Goal: Information Seeking & Learning: Understand process/instructions

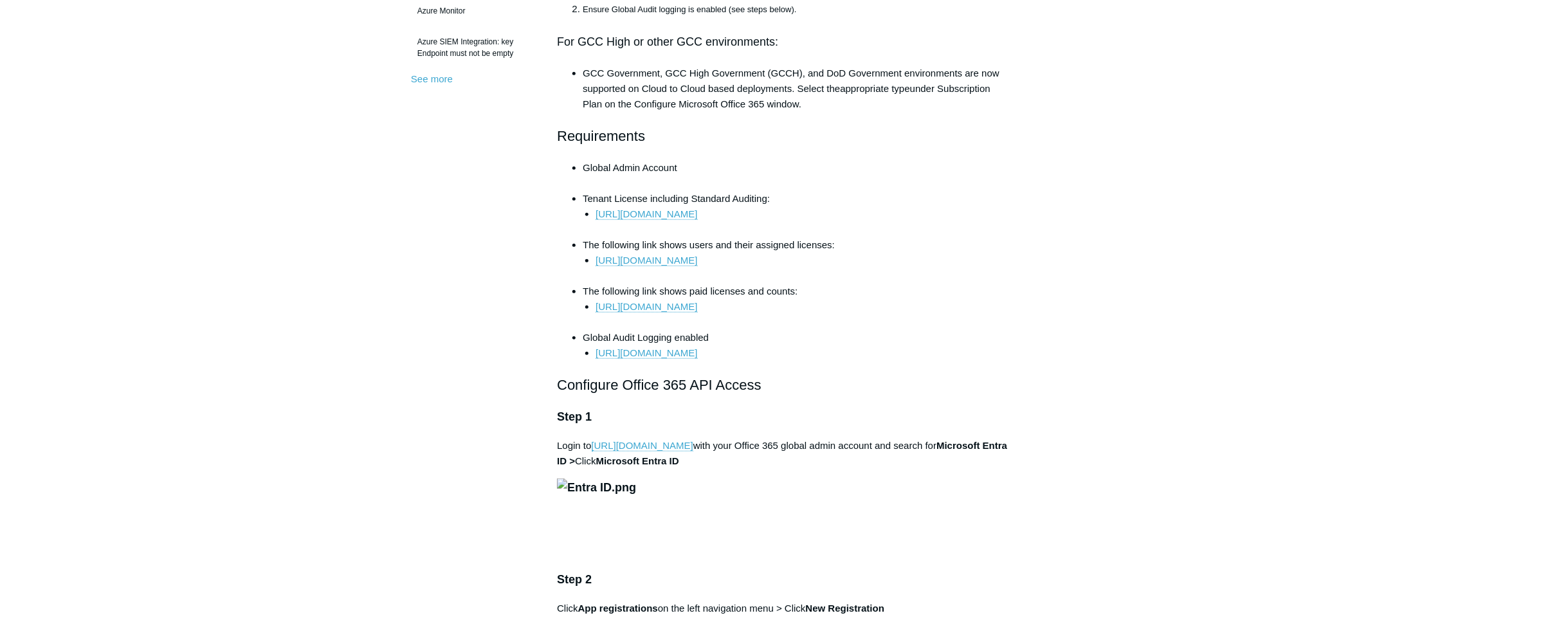
scroll to position [468, 0]
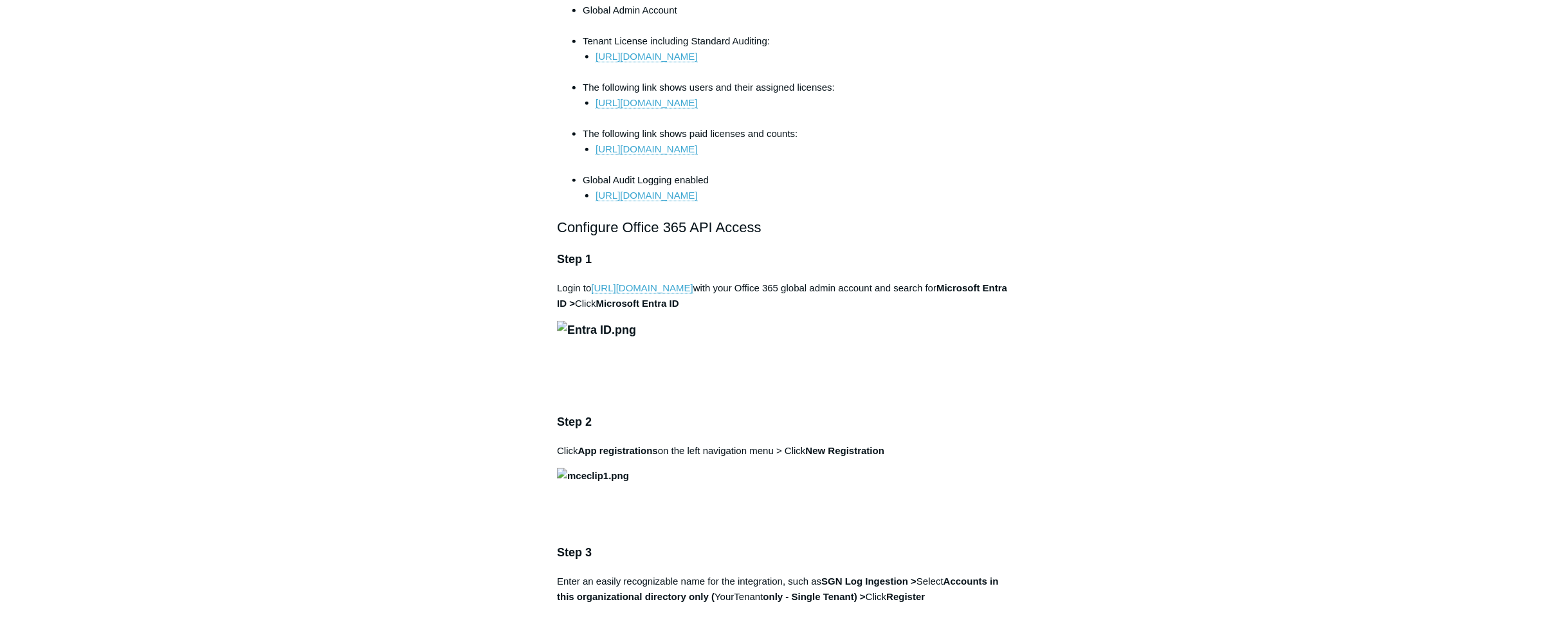
scroll to position [623, 0]
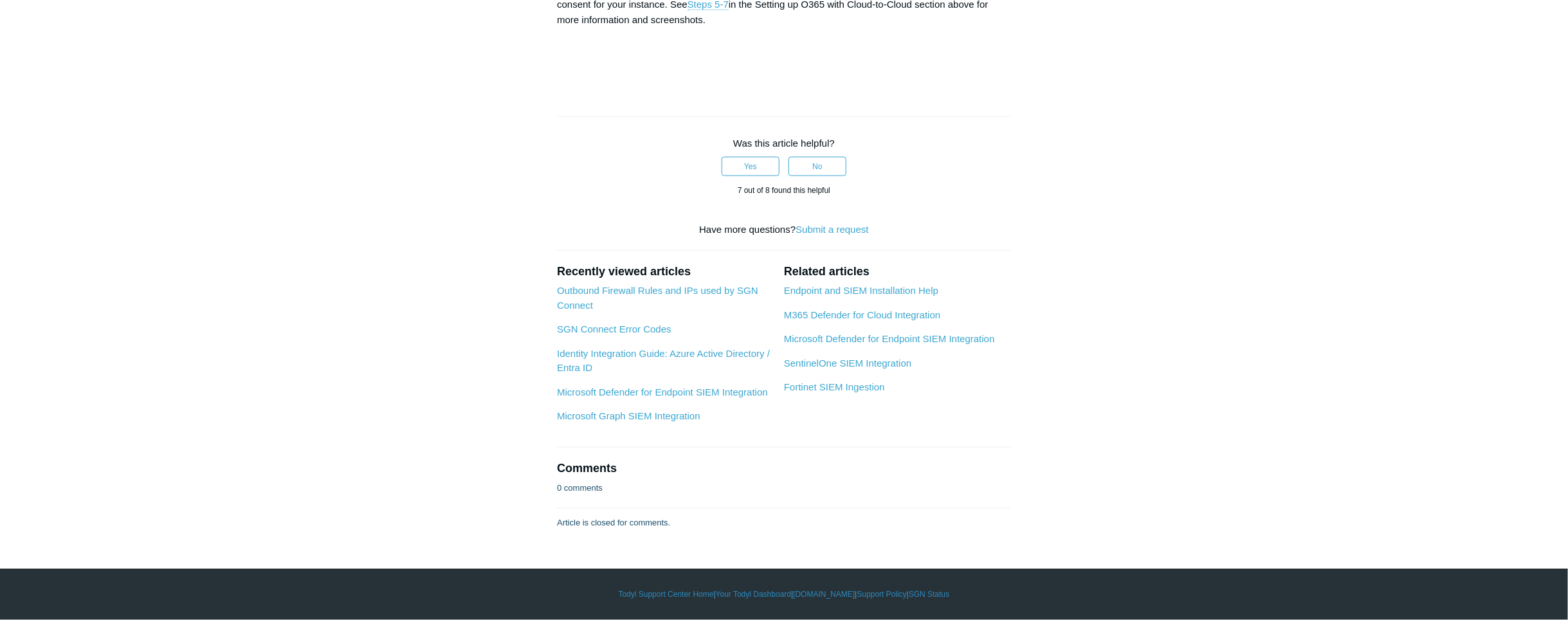
scroll to position [5303, 0]
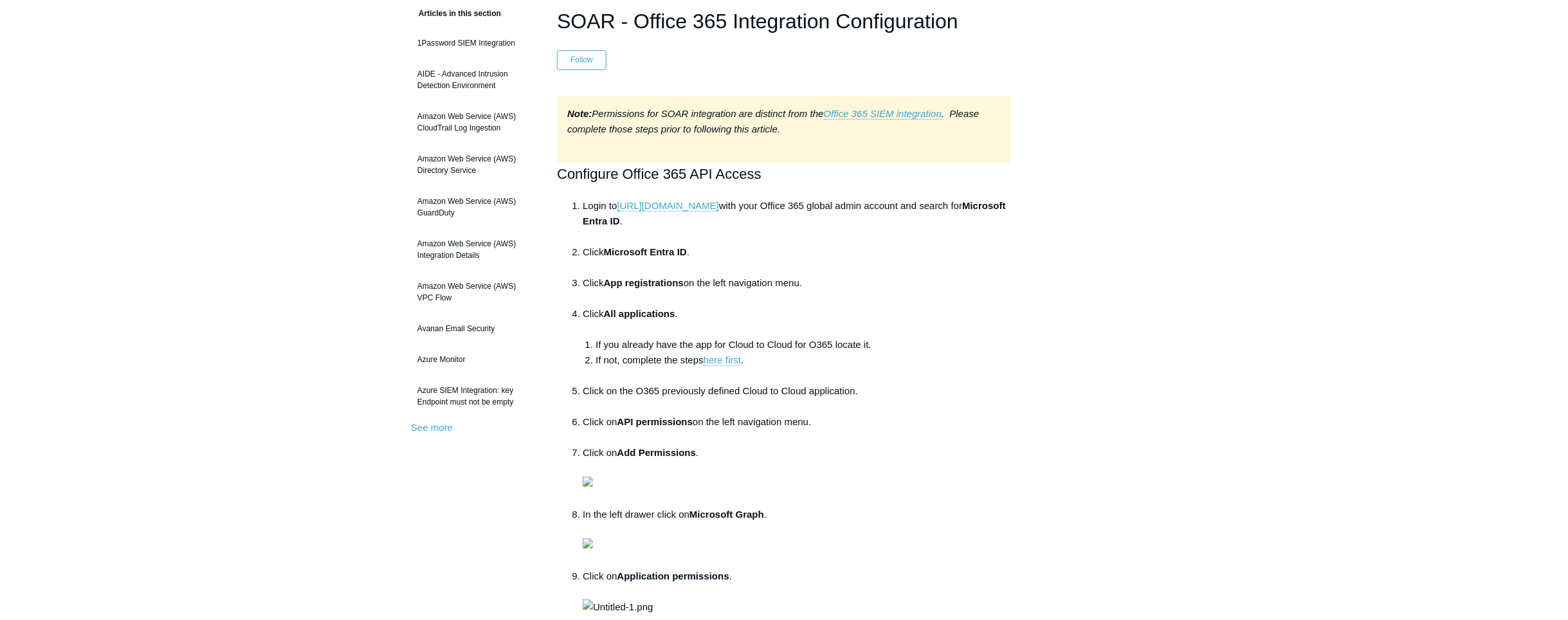
scroll to position [156, 0]
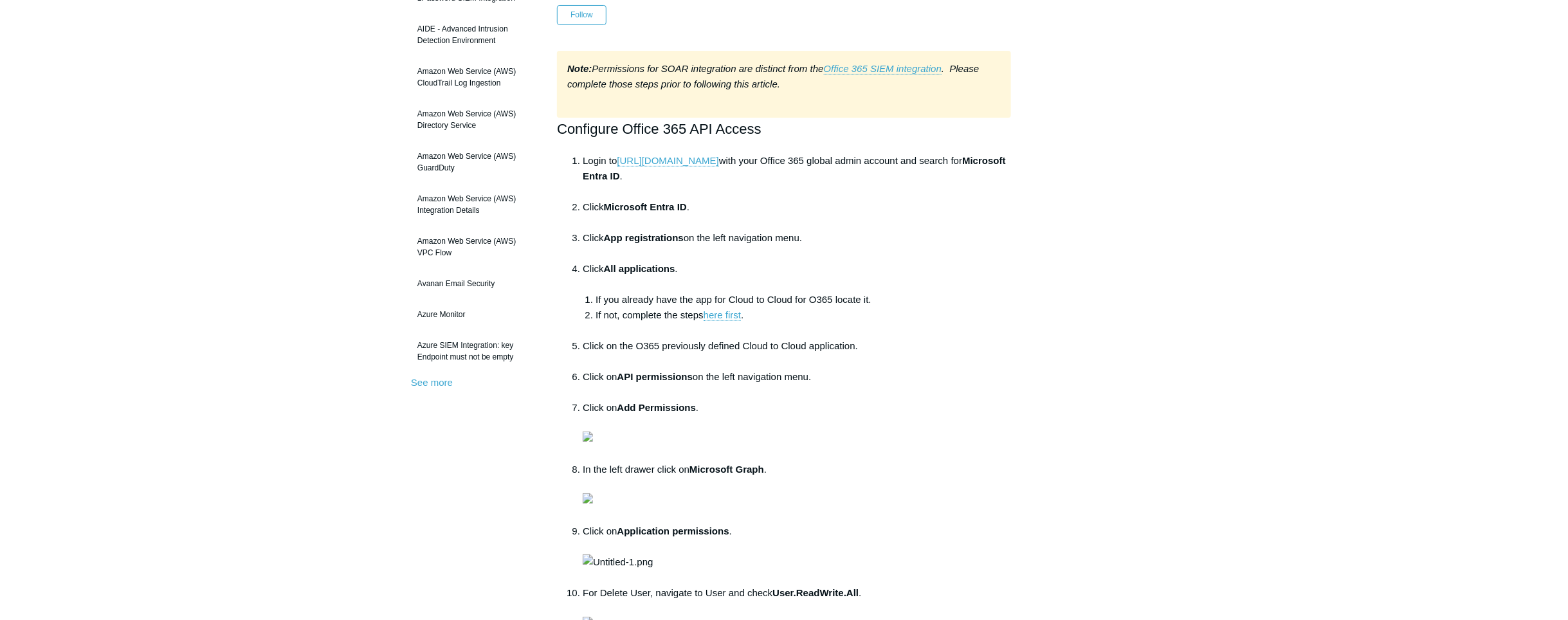
click at [359, 552] on main "Todyl Support Center Integration Guides SIEM Integrations Articles in this sect…" at bounding box center [784, 624] width 1568 height 1469
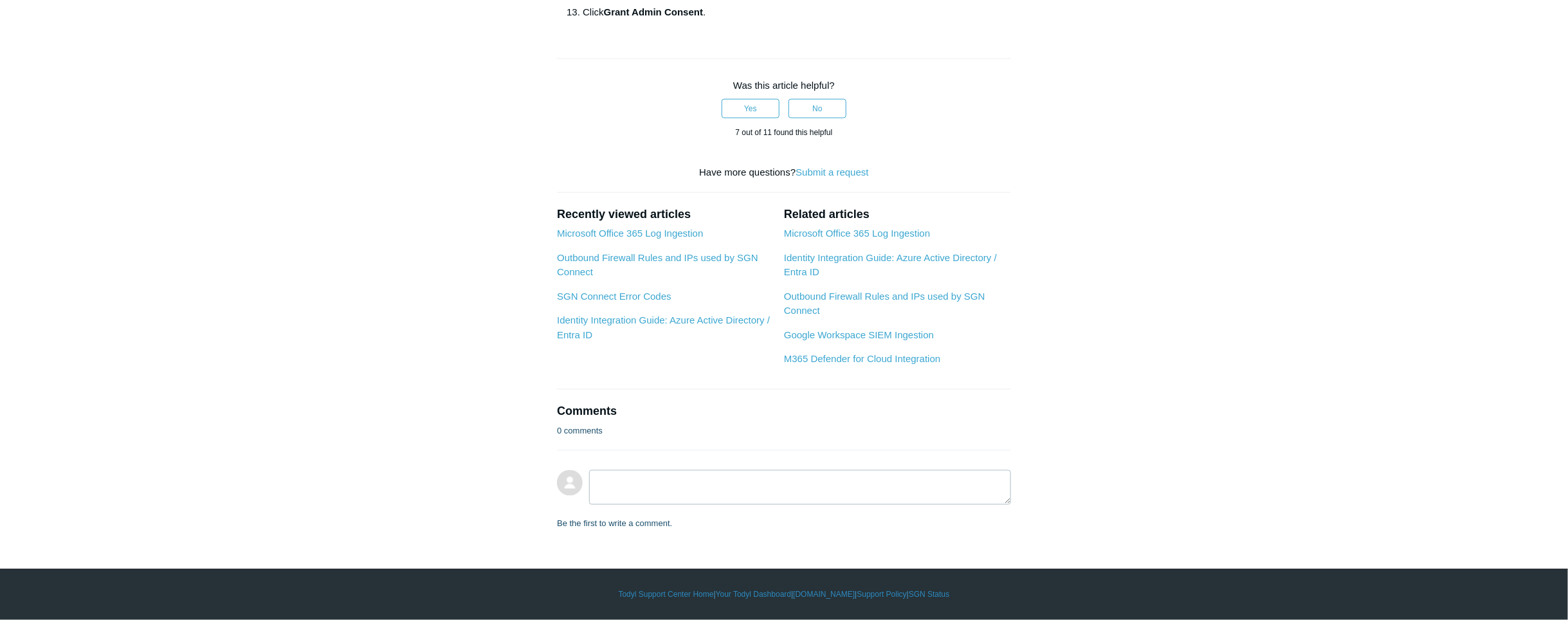
scroll to position [1871, 0]
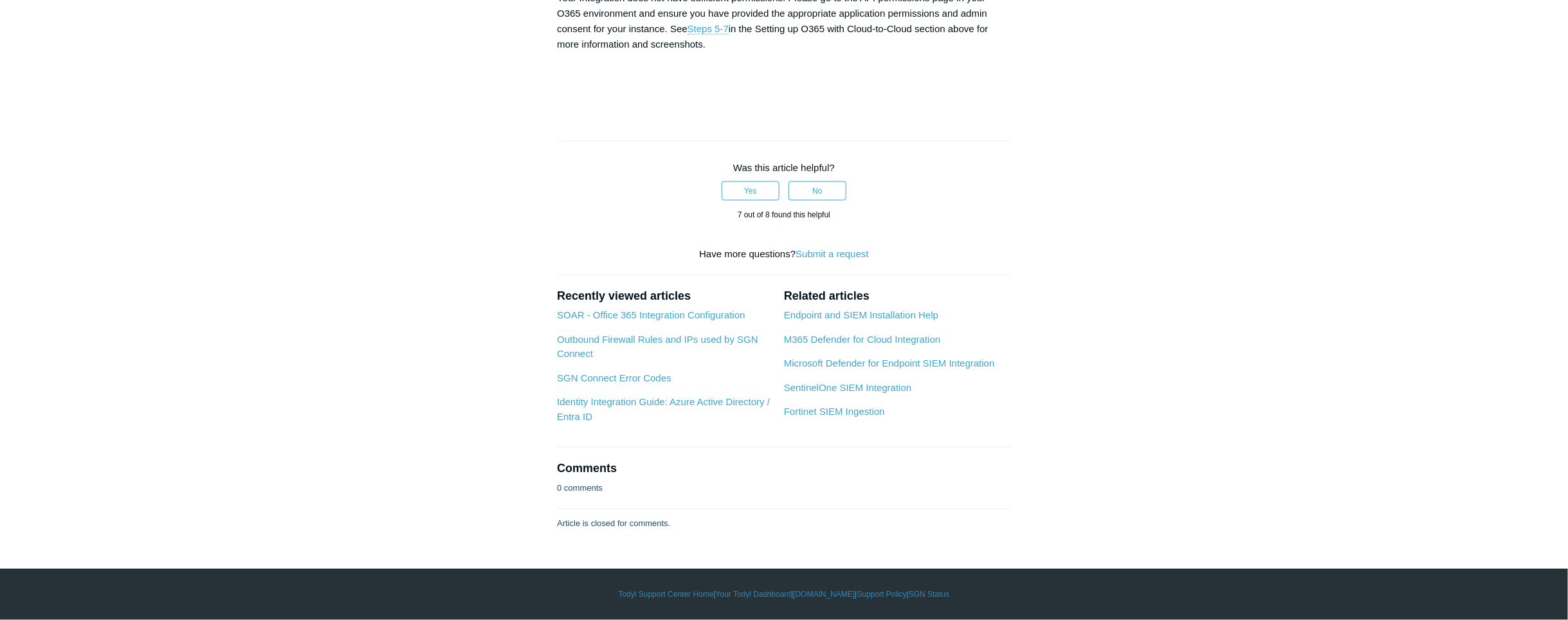
scroll to position [6551, 0]
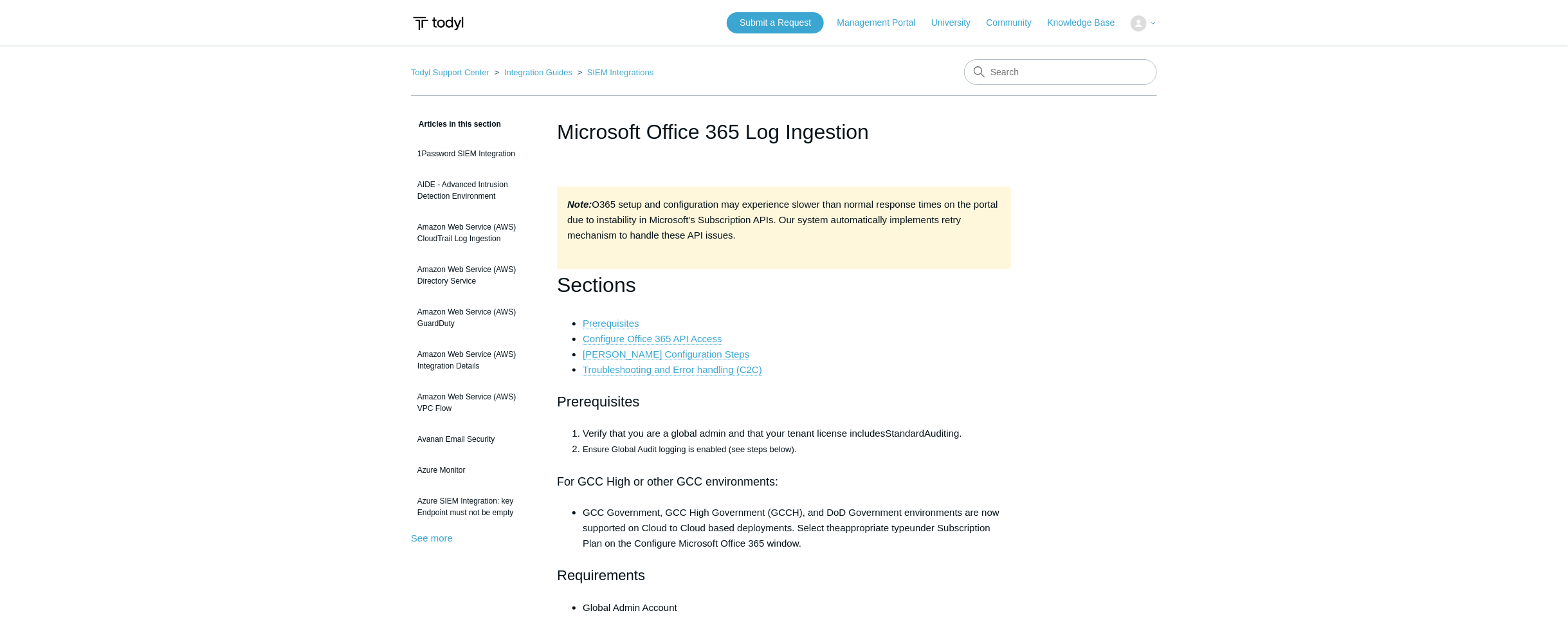
scroll to position [6708, 0]
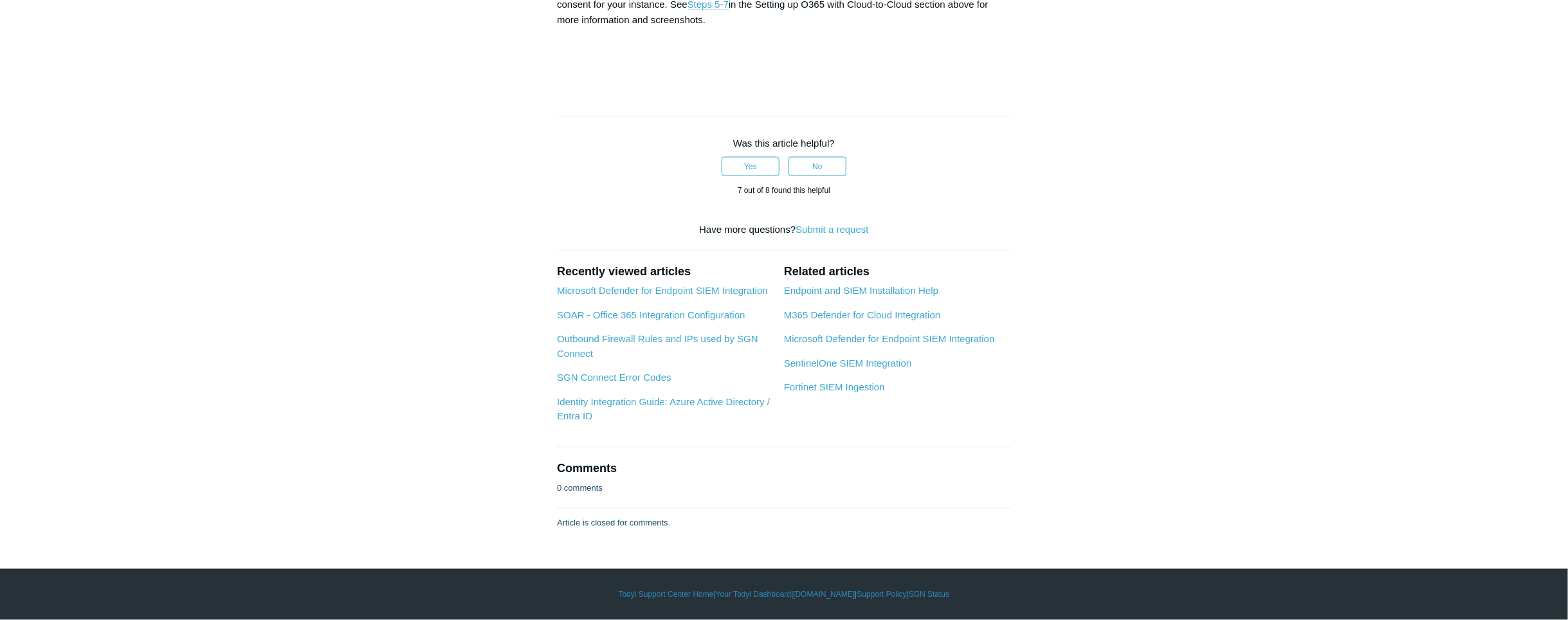
scroll to position [6708, 0]
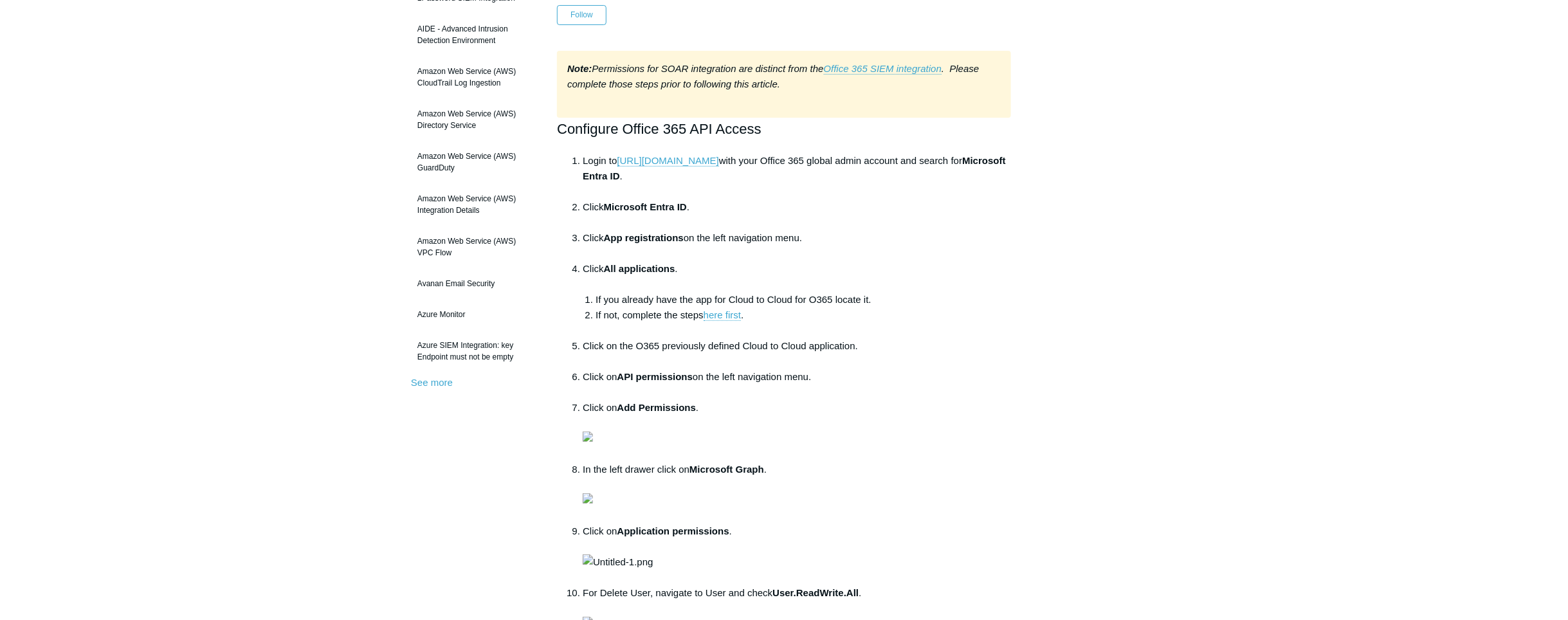
scroll to position [312, 0]
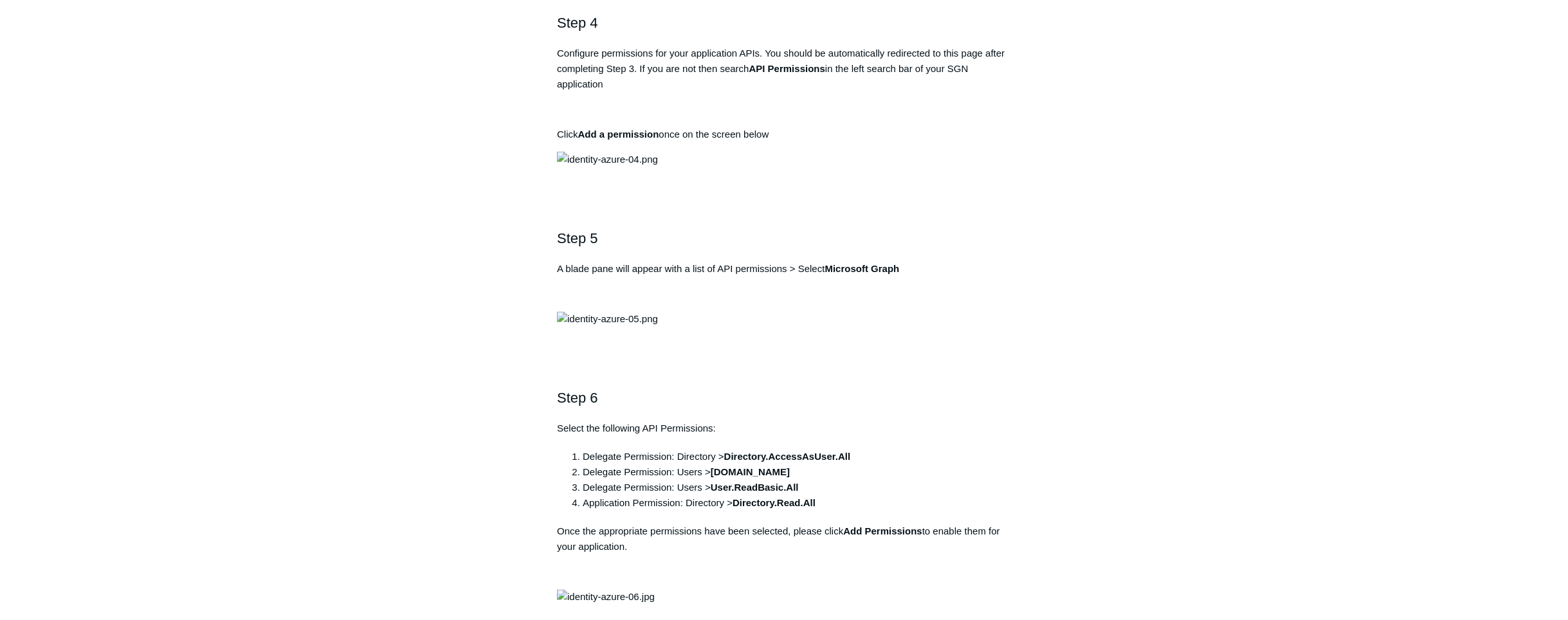
scroll to position [1091, 0]
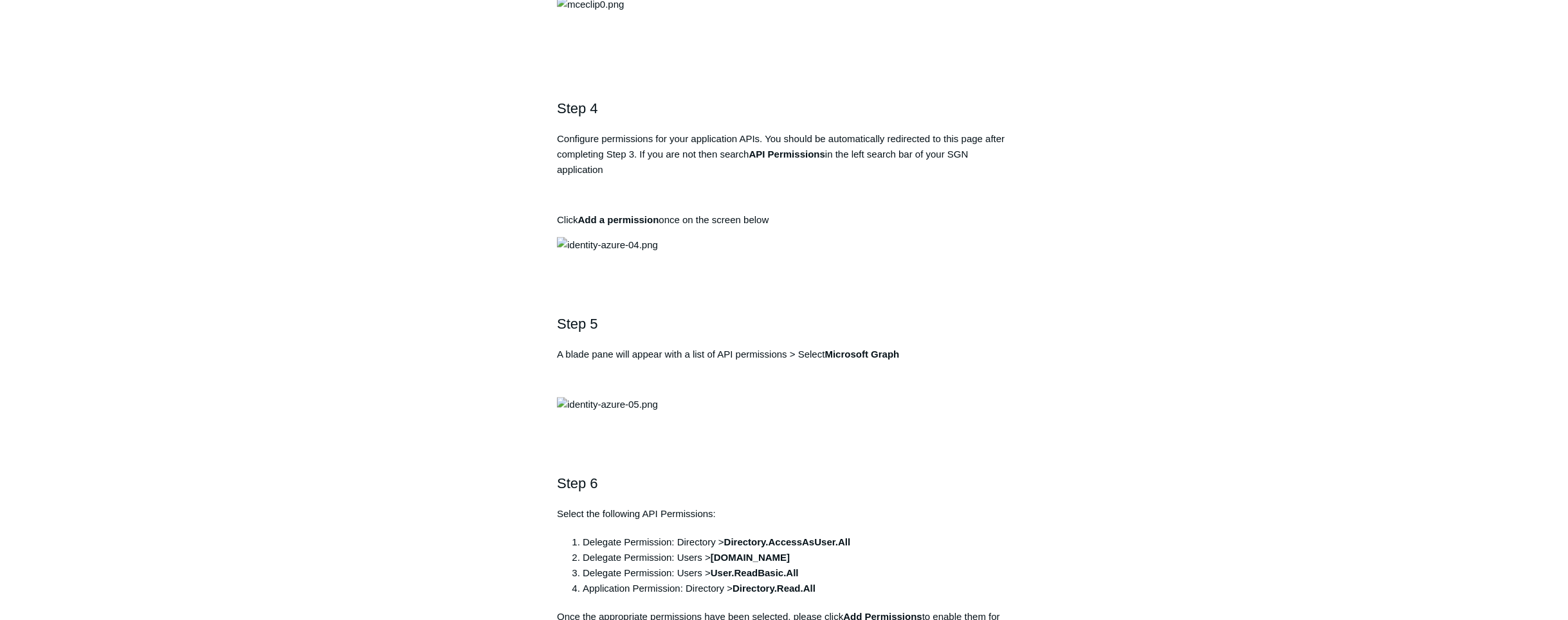
copy div "[URL][DOMAIN_NAME]"
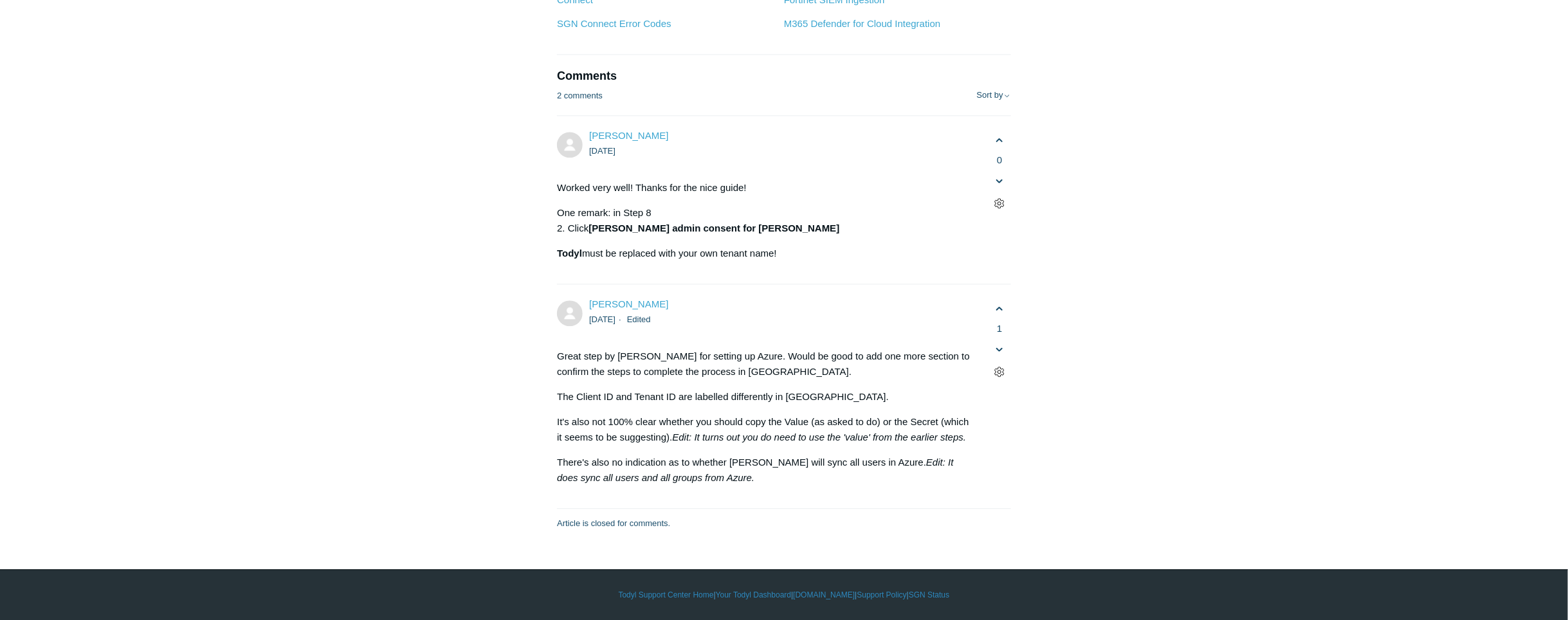
scroll to position [4834, 0]
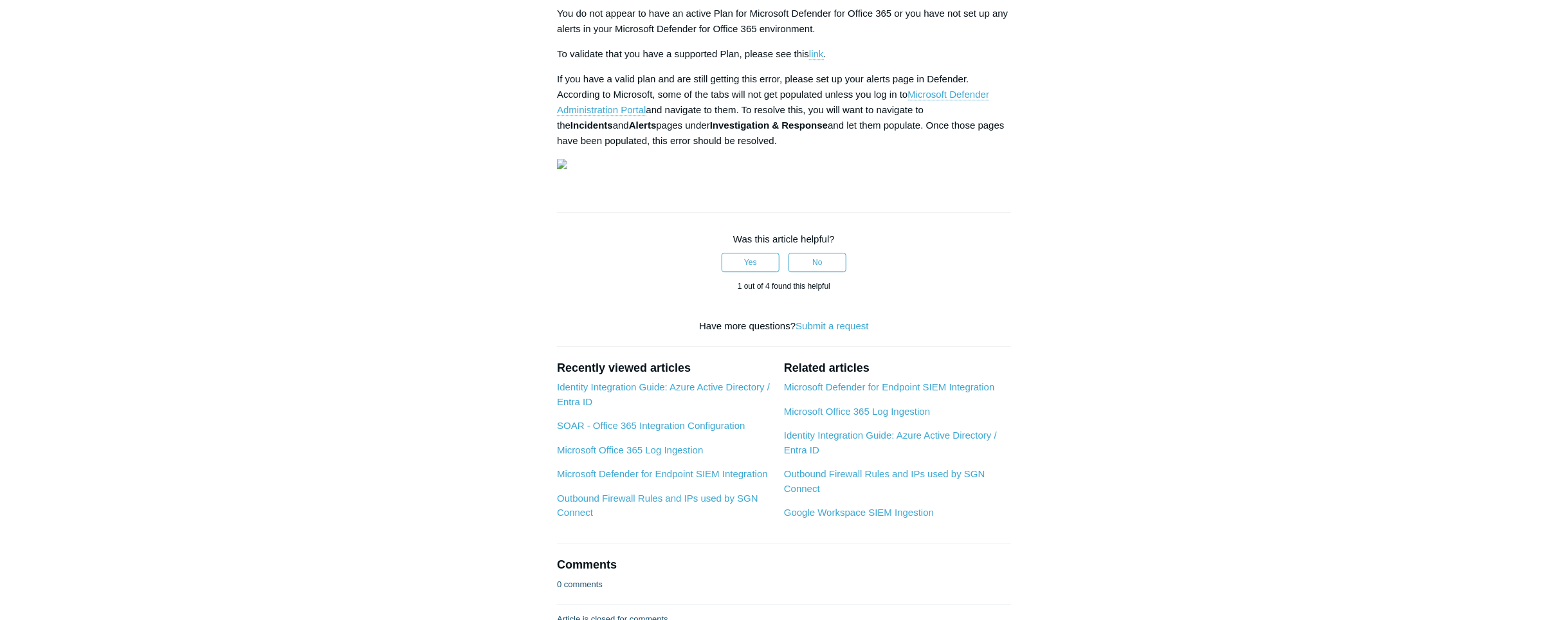
scroll to position [1871, 0]
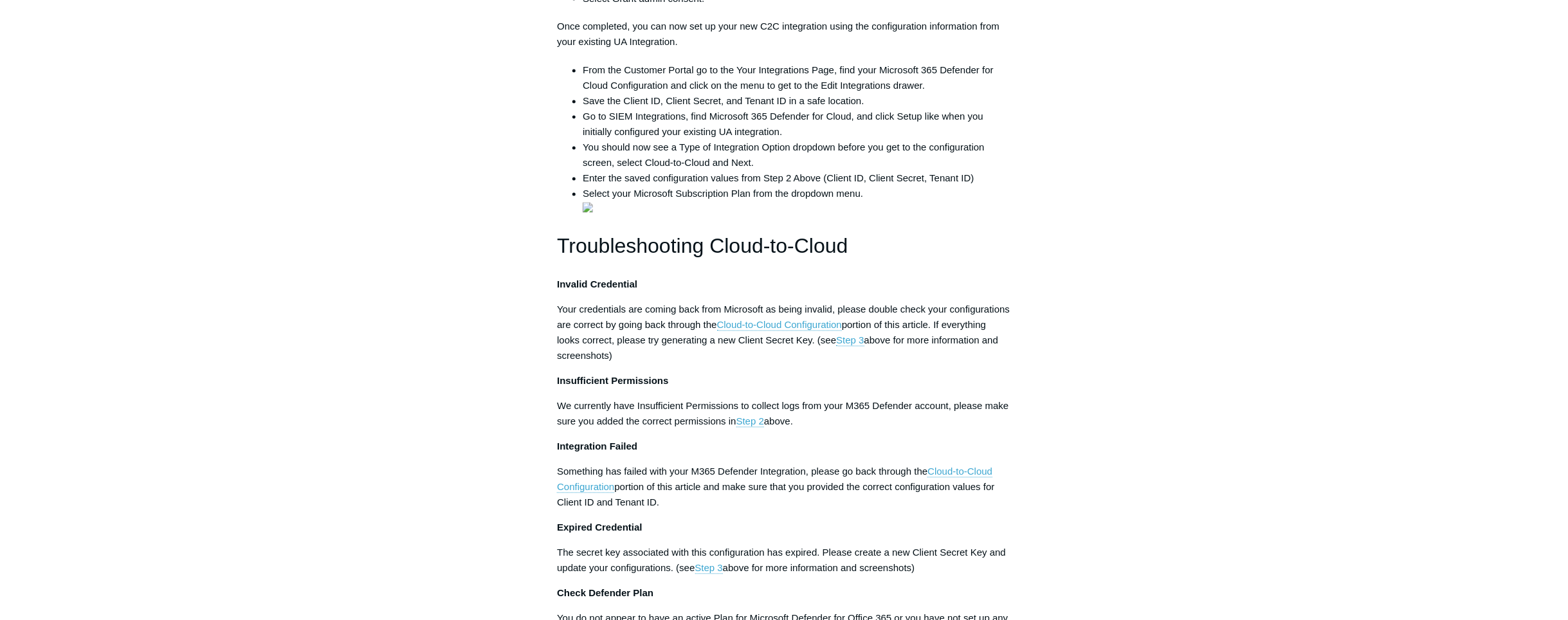
scroll to position [1560, 0]
